Goal: Task Accomplishment & Management: Manage account settings

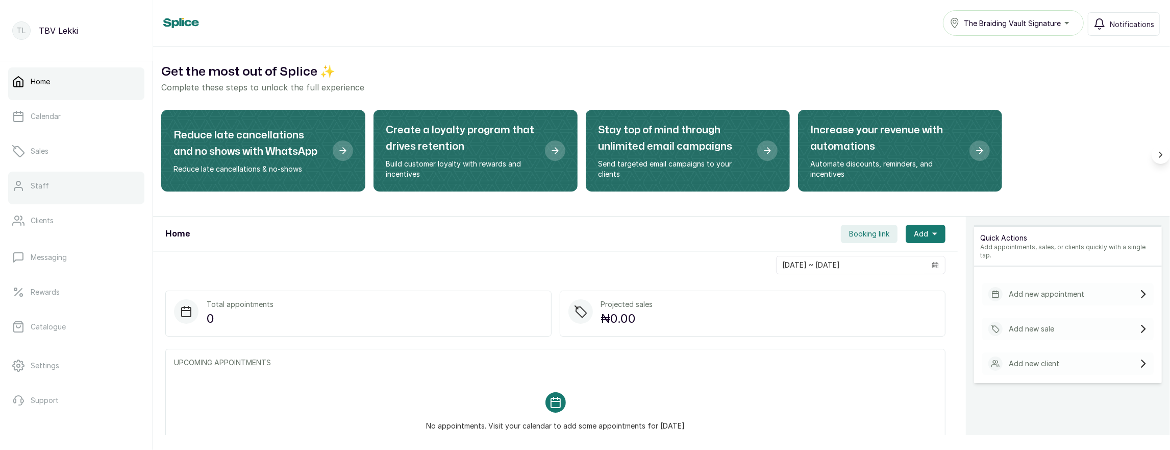
click at [40, 177] on link "Staff" at bounding box center [76, 185] width 136 height 29
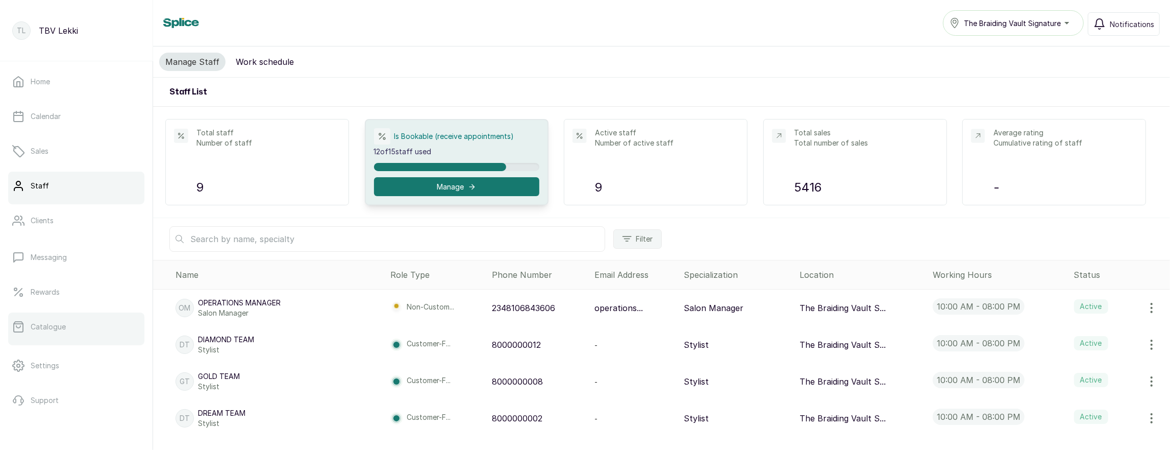
scroll to position [34, 0]
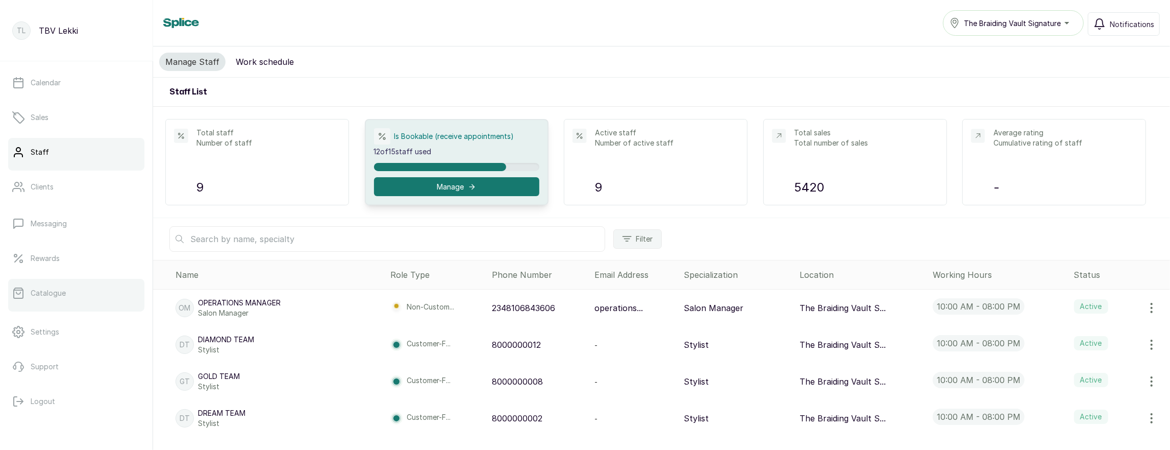
scroll to position [34, 0]
click at [1047, 24] on span "The Braiding Vault Signature" at bounding box center [1012, 23] width 97 height 11
click at [848, 60] on div "Manage Staff Work schedule" at bounding box center [661, 61] width 1017 height 31
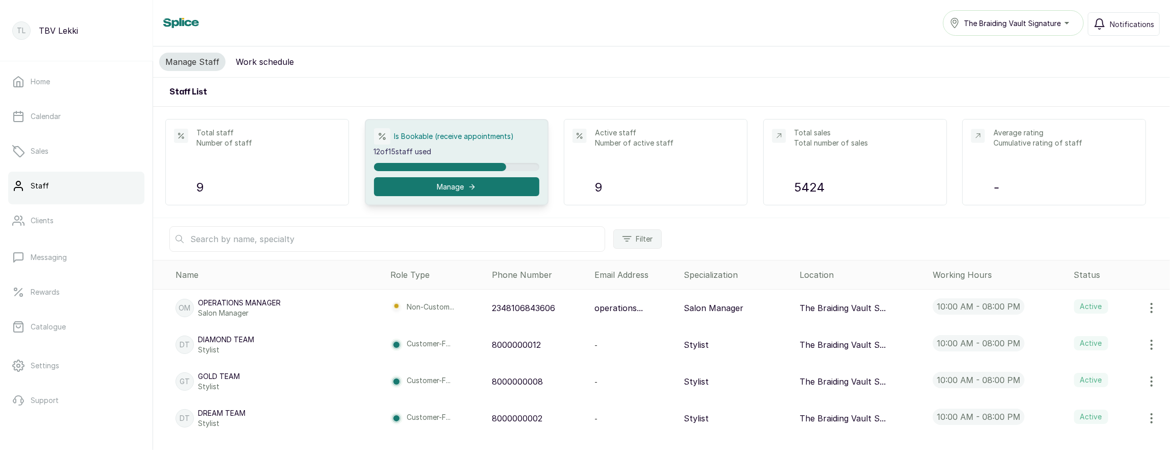
scroll to position [34, 0]
click at [1009, 23] on span "The Braiding Vault Signature" at bounding box center [1012, 23] width 97 height 11
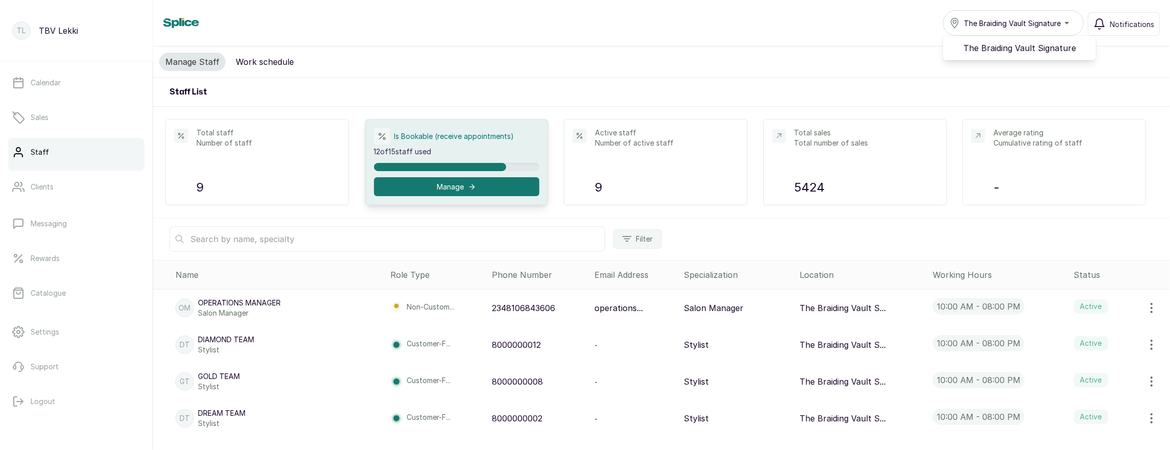
click at [705, 89] on div "Staff List" at bounding box center [661, 92] width 1017 height 29
